Goal: Transaction & Acquisition: Purchase product/service

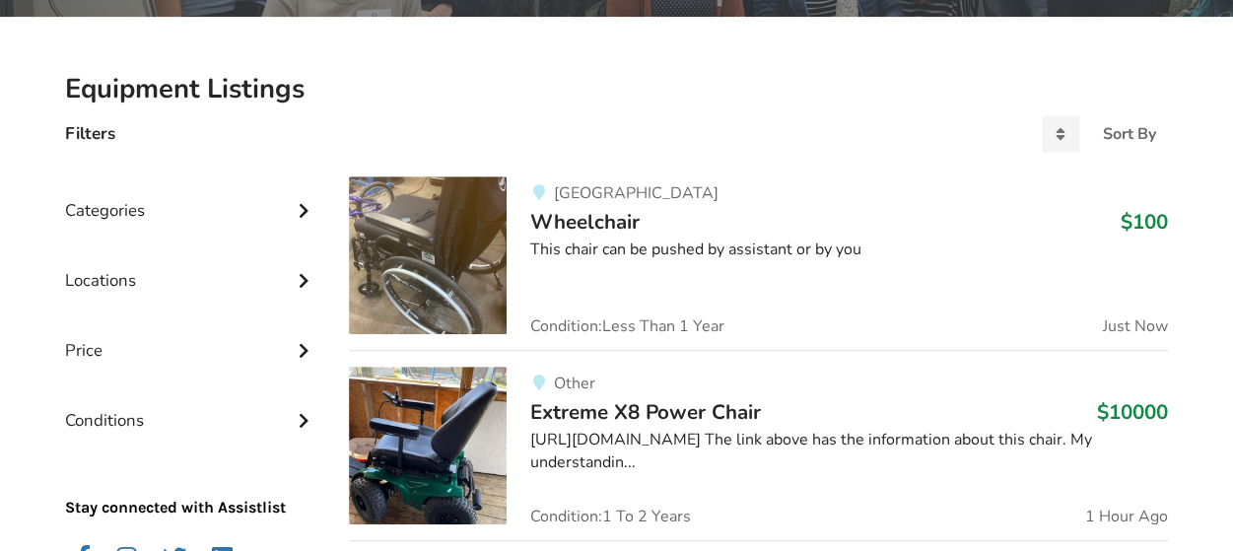
scroll to position [525, 0]
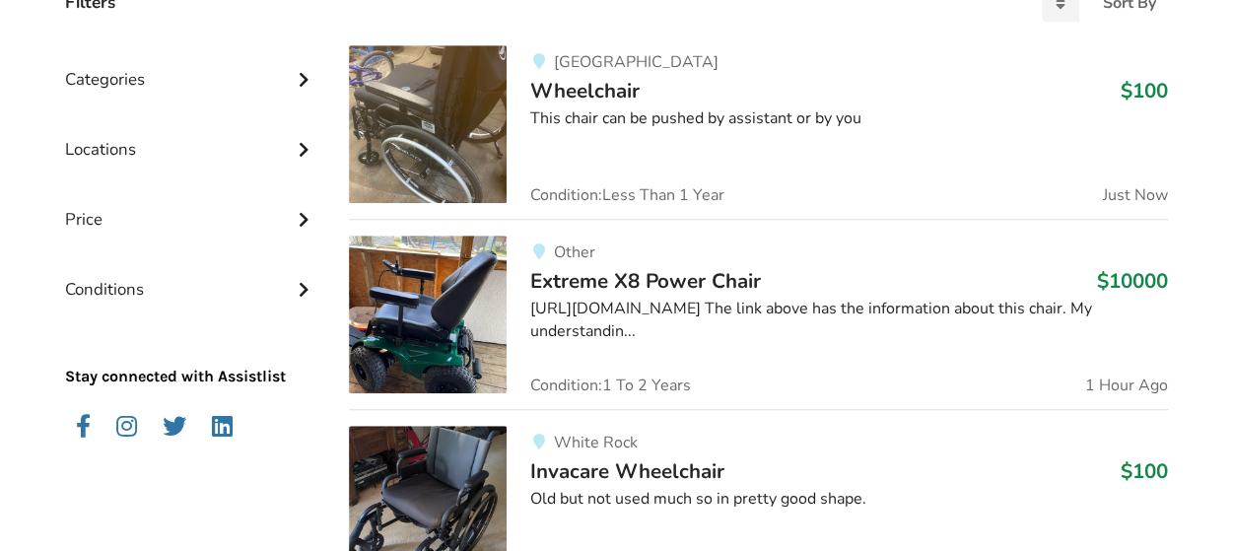
click at [305, 281] on icon at bounding box center [304, 287] width 20 height 17
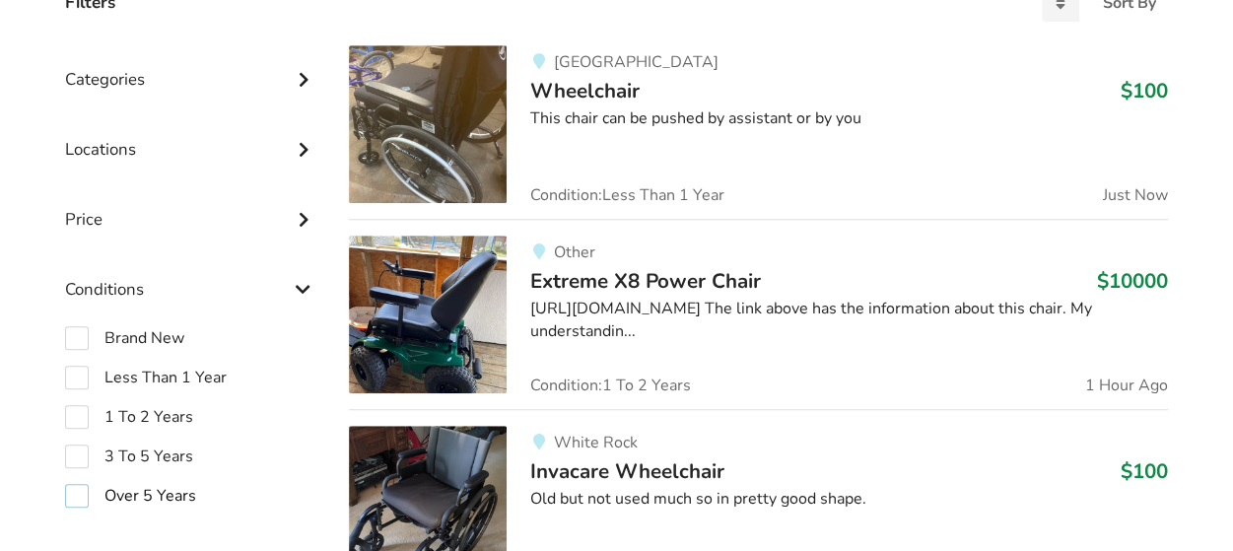
click at [177, 485] on label "Over 5 Years" at bounding box center [130, 496] width 131 height 24
checkbox input "true"
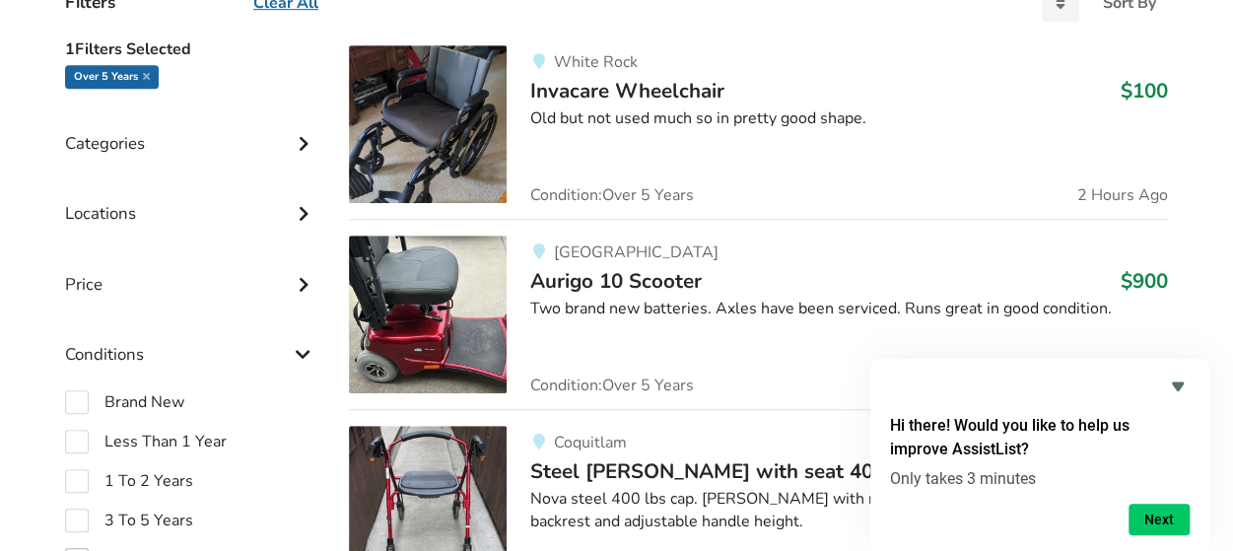
click at [305, 138] on icon at bounding box center [304, 141] width 20 height 17
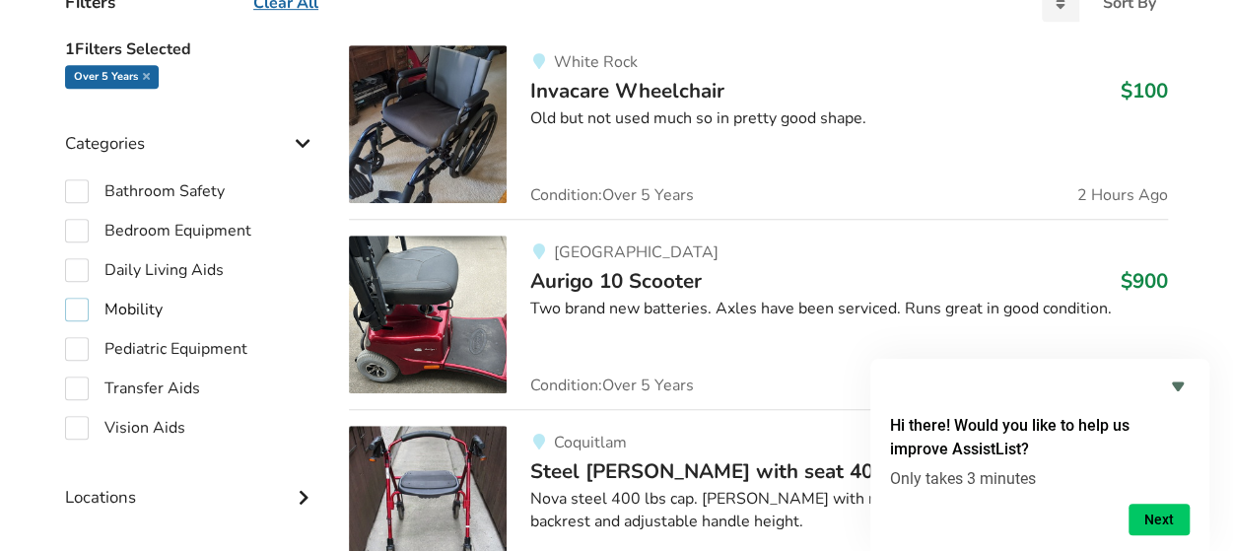
click at [148, 305] on label "Mobility" at bounding box center [114, 310] width 98 height 24
checkbox input "true"
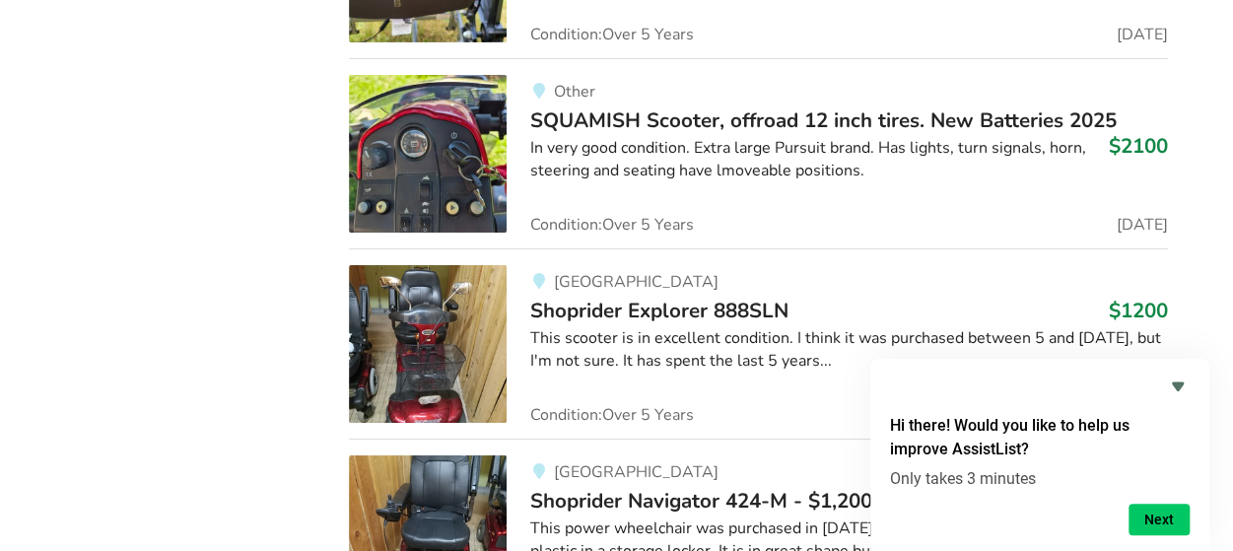
scroll to position [3416, 0]
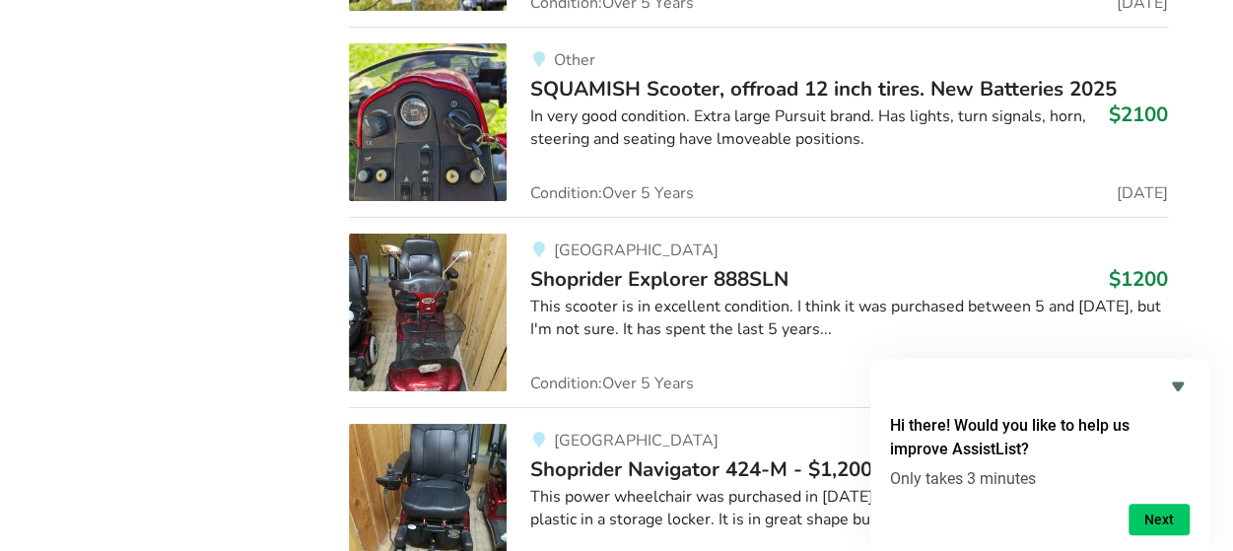
click at [412, 342] on img at bounding box center [428, 313] width 158 height 158
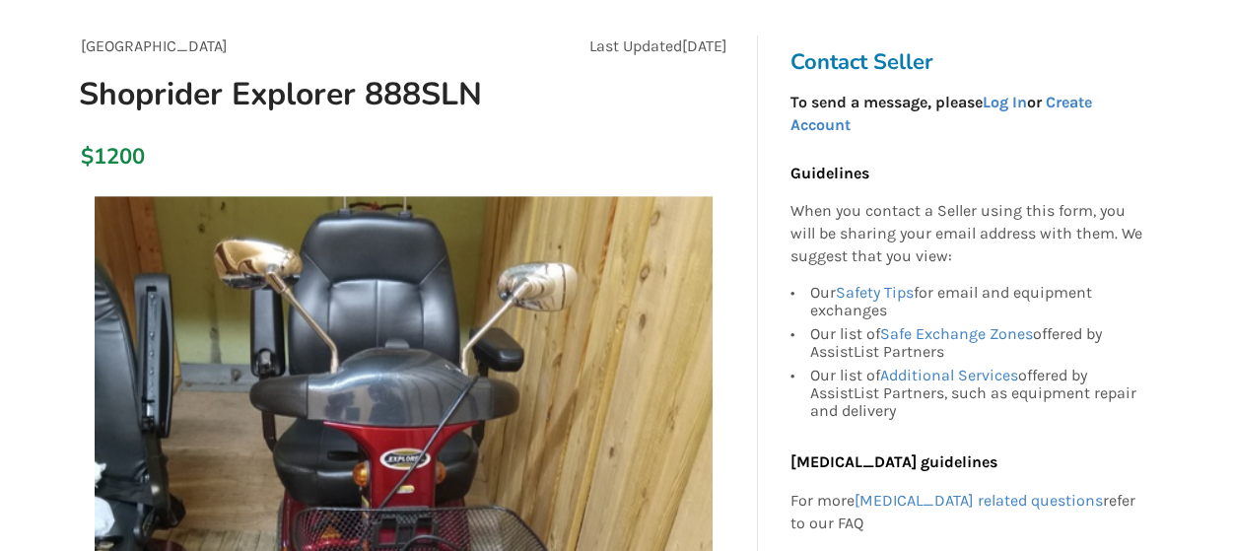
scroll to position [131, 0]
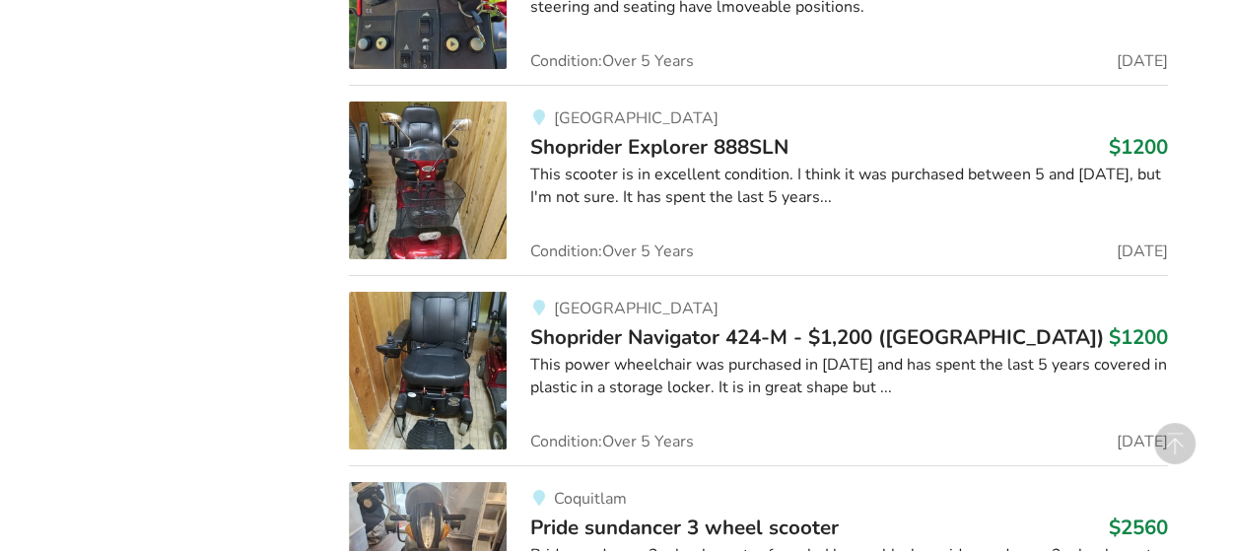
scroll to position [3679, 0]
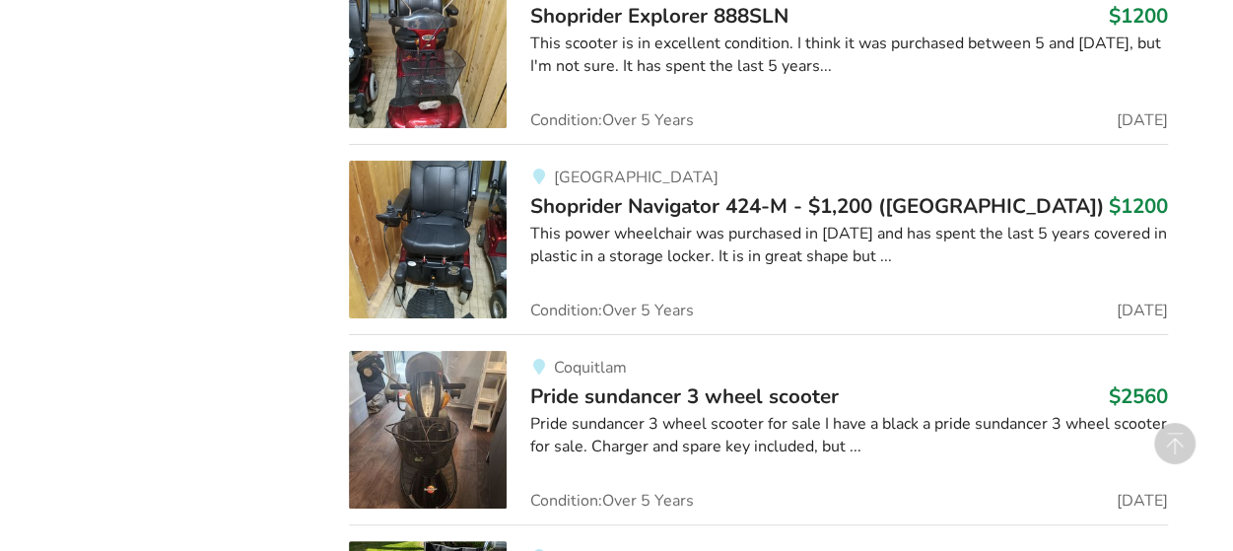
click at [792, 239] on div "This power wheelchair was purchased in [DATE] and has spent the last 5 years co…" at bounding box center [849, 245] width 638 height 45
